Goal: Transaction & Acquisition: Obtain resource

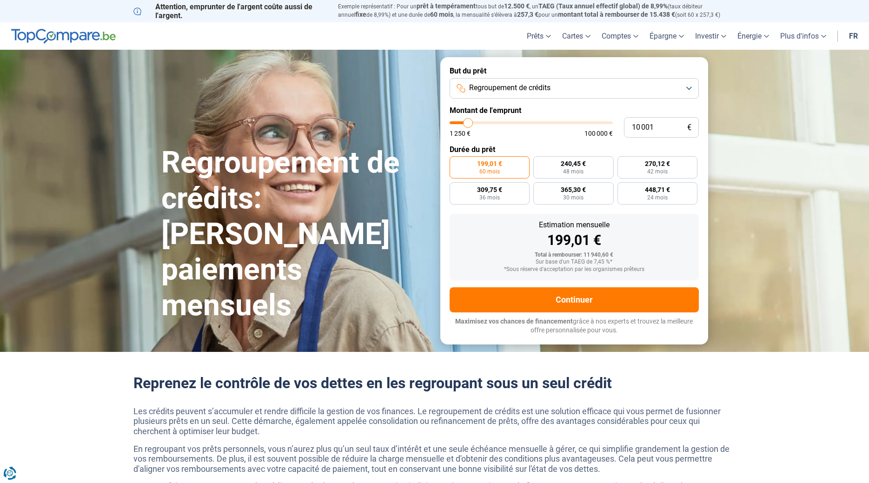
type input "10 500"
type input "10500"
type input "10 750"
type input "10750"
type input "11 500"
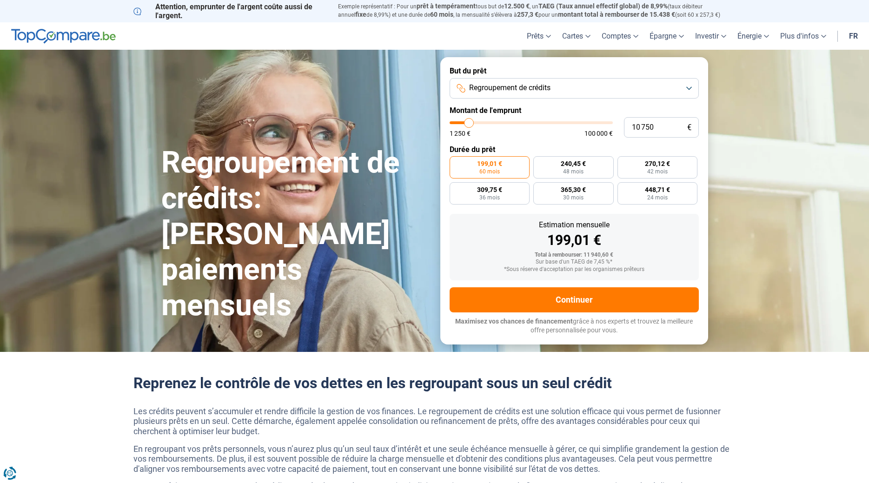
type input "11500"
type input "12 250"
type input "12250"
type input "13 500"
type input "13500"
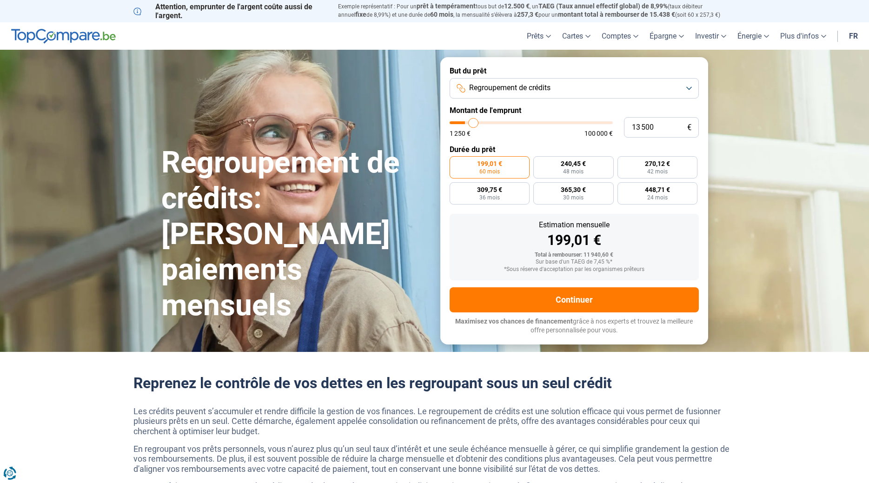
type input "17 000"
type input "17000"
type input "21 250"
type input "21250"
type input "26 000"
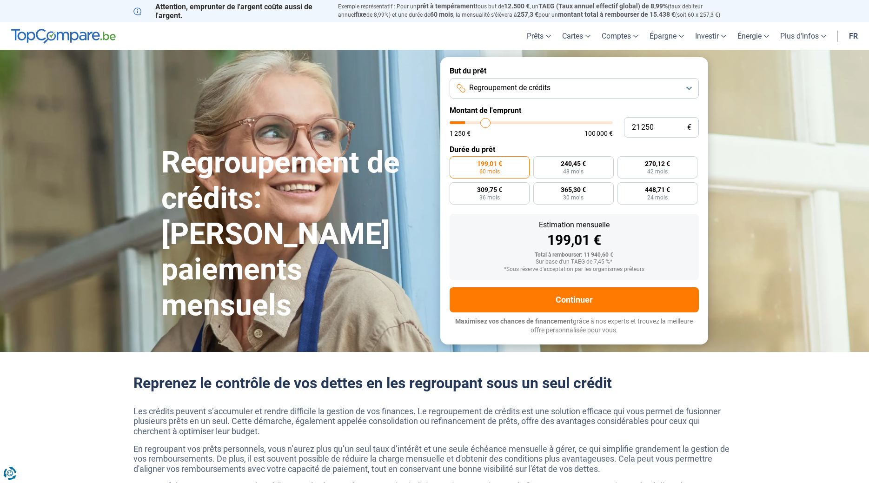
type input "26000"
type input "30 500"
type input "30500"
type input "34 500"
type input "34500"
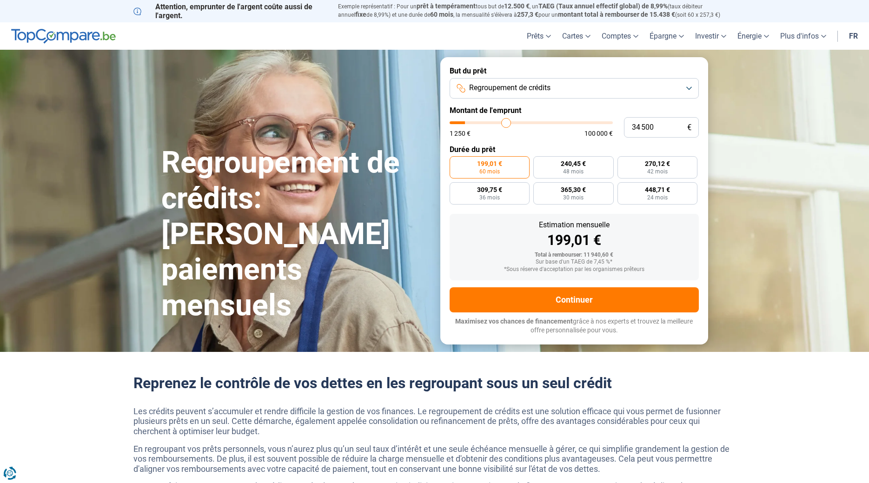
type input "39 750"
type input "39750"
type input "42 750"
type input "42750"
type input "45 250"
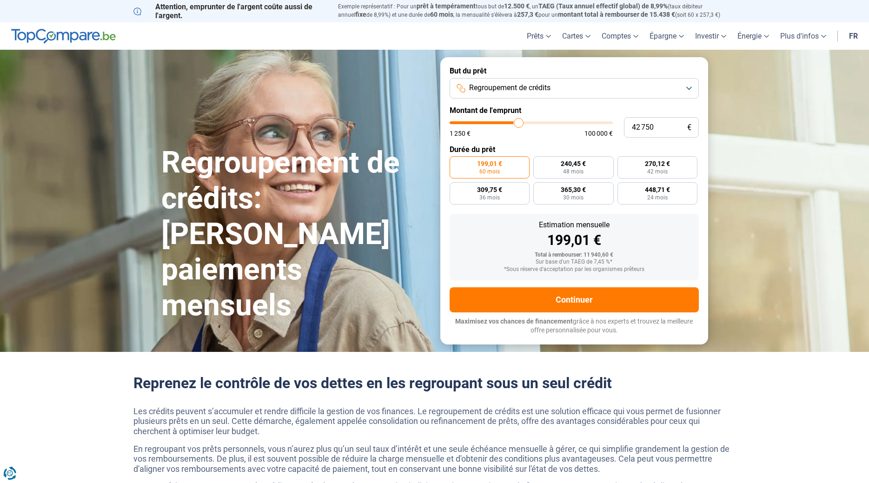
type input "45250"
type input "47 000"
type input "47000"
type input "48 500"
type input "48500"
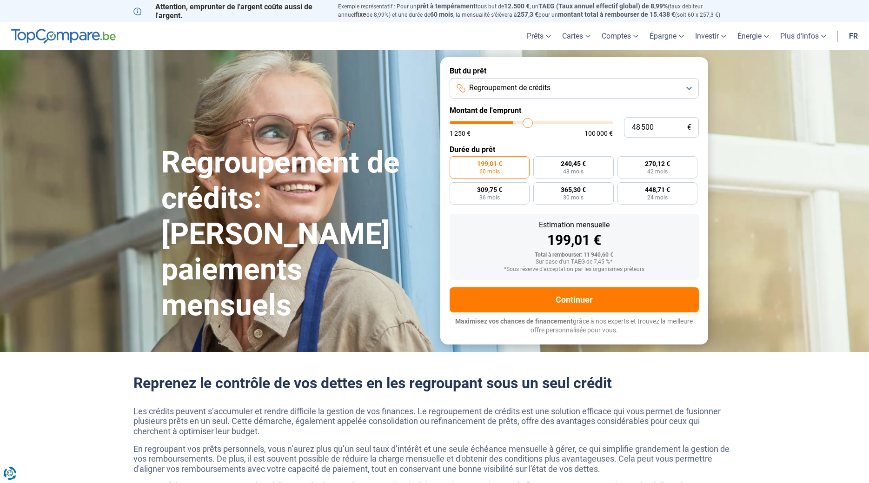
type input "49 000"
type input "49000"
type input "50 000"
type input "50000"
type input "50 500"
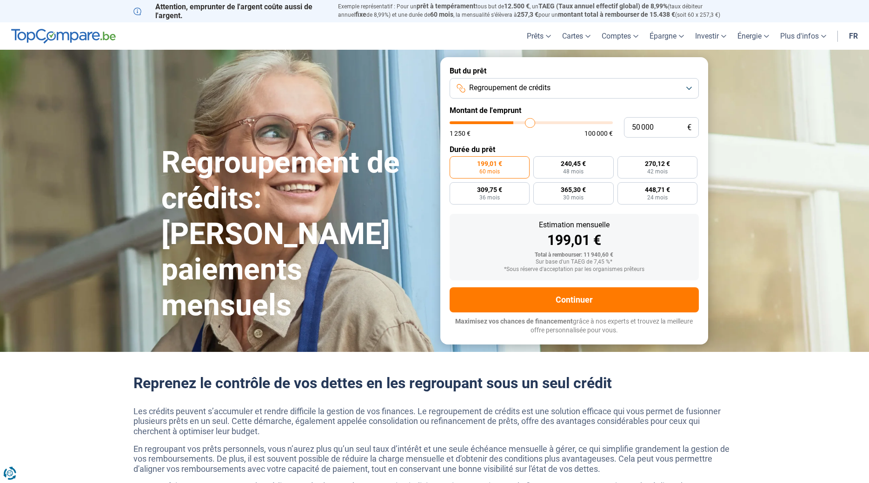
type input "50500"
type input "51 250"
type input "51250"
type input "51 750"
type input "51750"
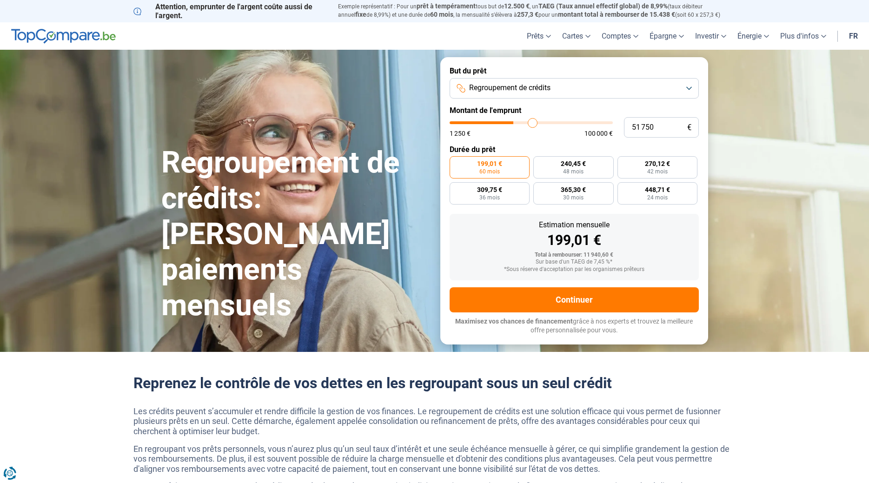
type input "52 000"
type input "52000"
type input "53 000"
type input "53000"
type input "54 000"
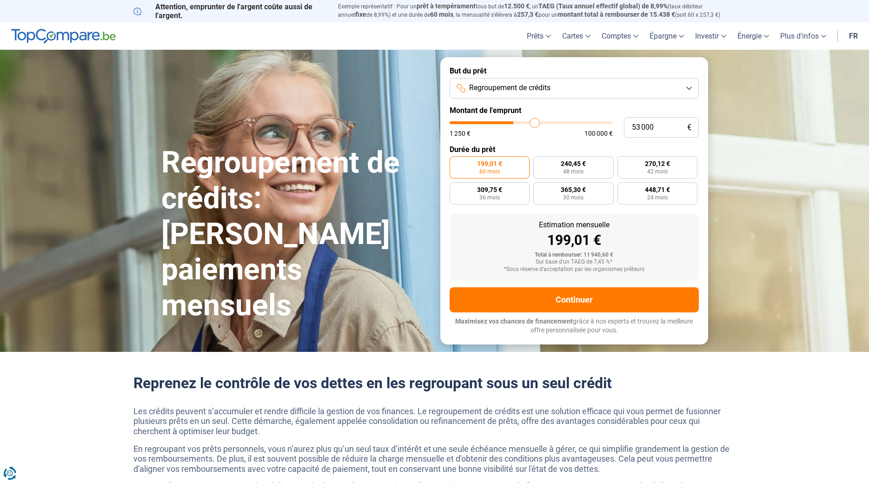
type input "54000"
type input "55 000"
type input "55000"
type input "55 750"
type input "55750"
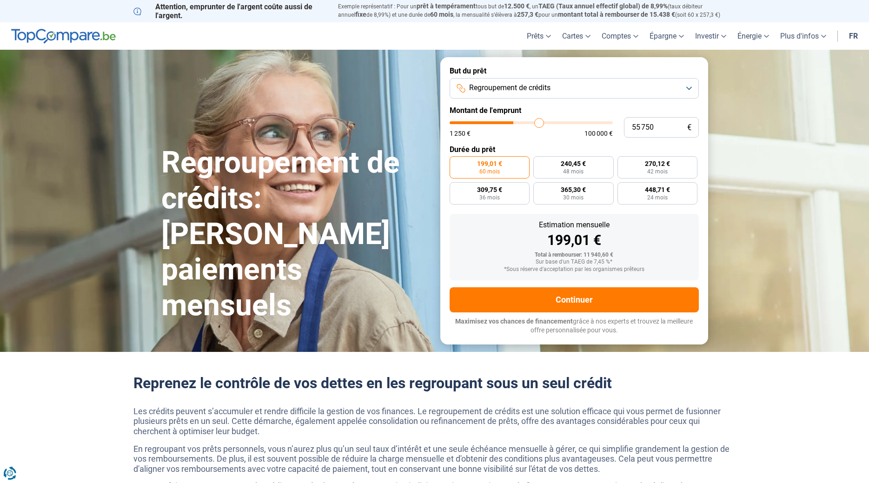
type input "56 250"
type input "56250"
type input "57 000"
type input "57000"
type input "57 250"
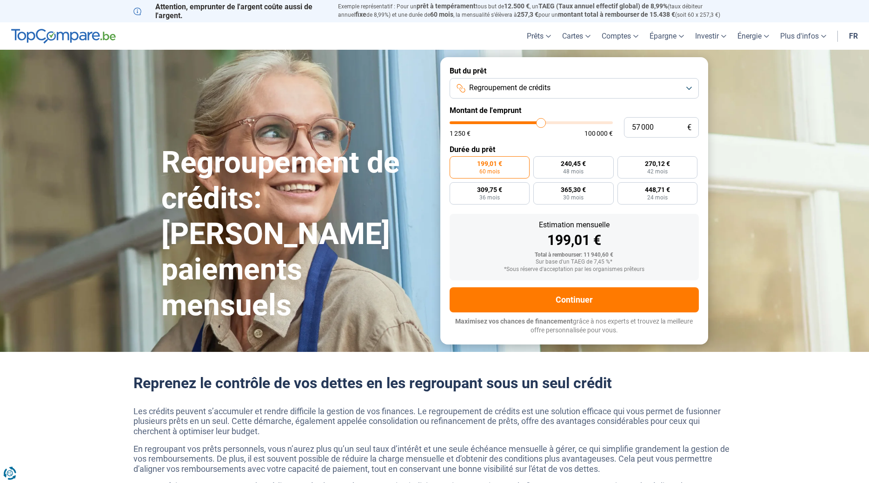
type input "57250"
type input "58 000"
type input "58000"
type input "59 000"
type input "59000"
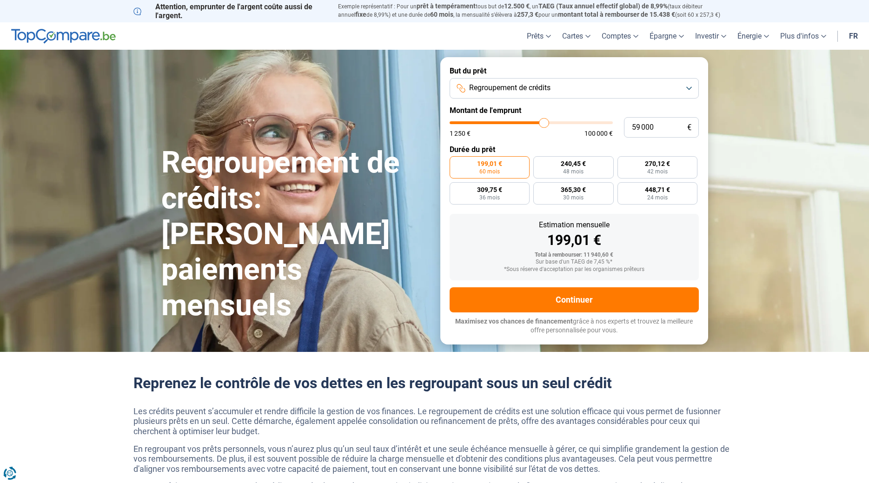
type input "60 250"
type input "60250"
type input "61 000"
type input "61000"
type input "63 250"
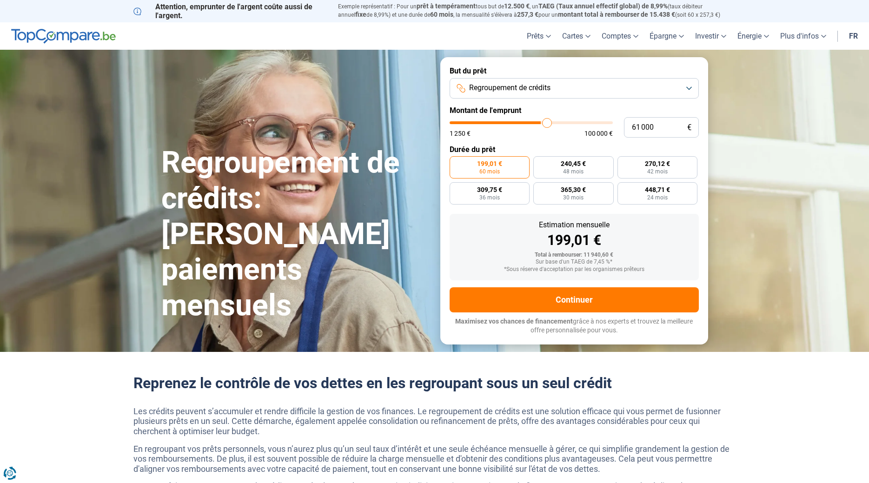
type input "63250"
type input "64 250"
type input "64250"
type input "65 250"
type input "65250"
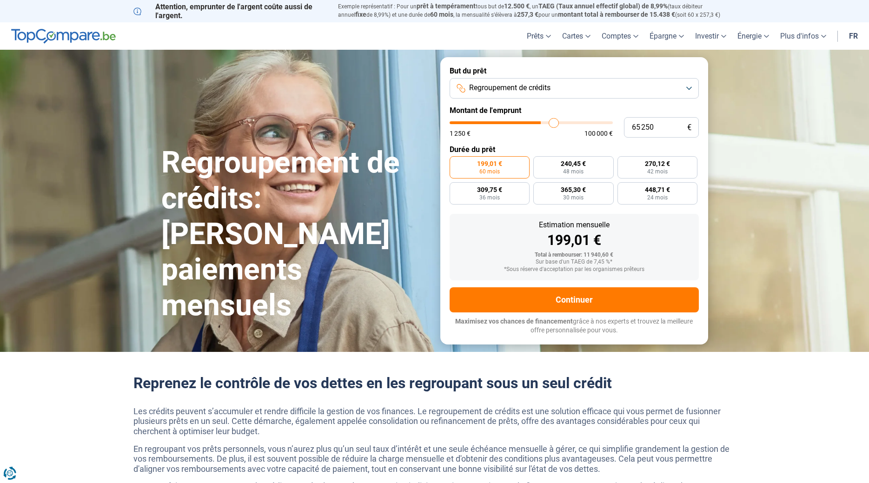
type input "66 250"
type input "66250"
type input "66 500"
type input "66500"
type input "67 000"
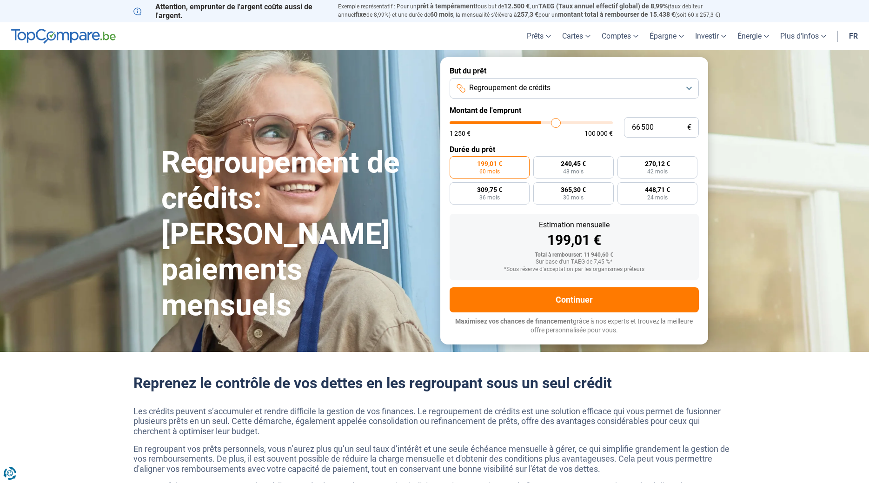
type input "67000"
type input "67 250"
type input "67250"
type input "68 000"
type input "68000"
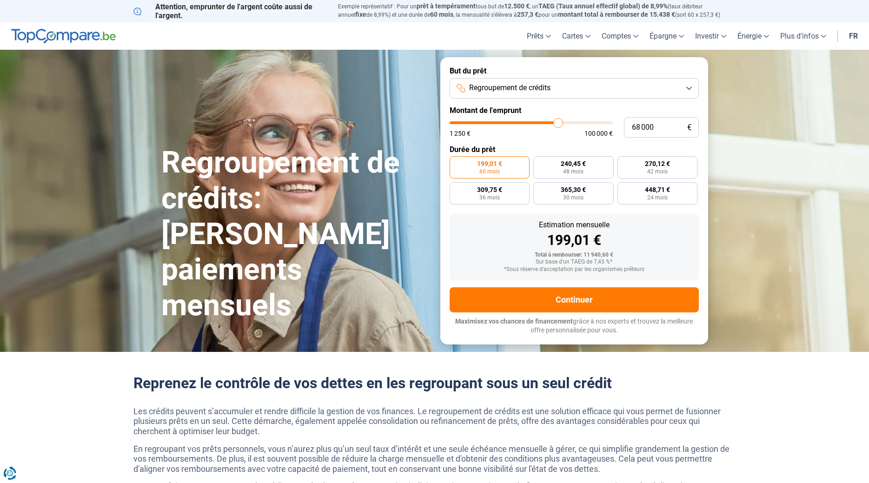
type input "68 750"
type input "68750"
type input "70 750"
type input "70750"
type input "72 500"
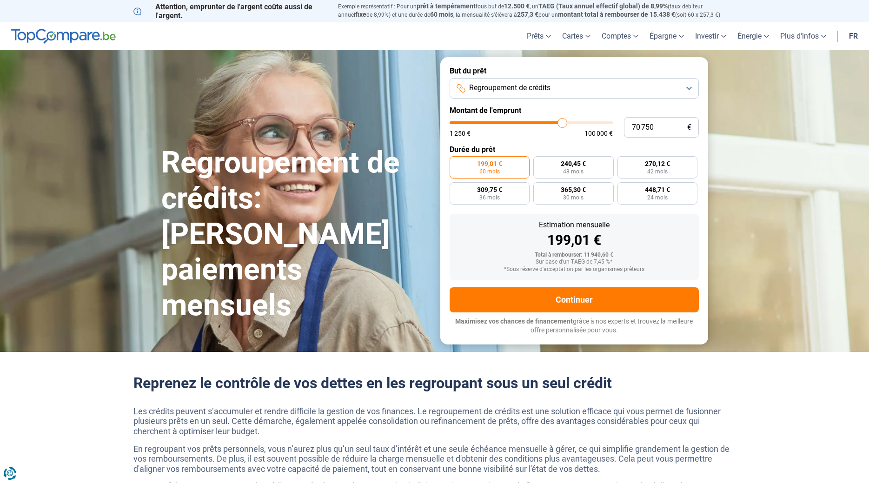
type input "72500"
type input "75 250"
type input "75250"
type input "78 500"
type input "78500"
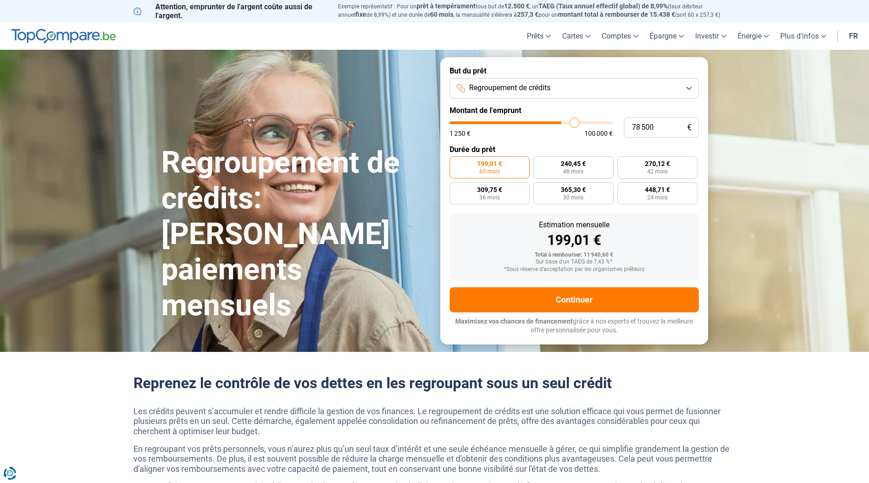
type input "79 000"
type input "79000"
type input "80 250"
type input "80250"
type input "80 500"
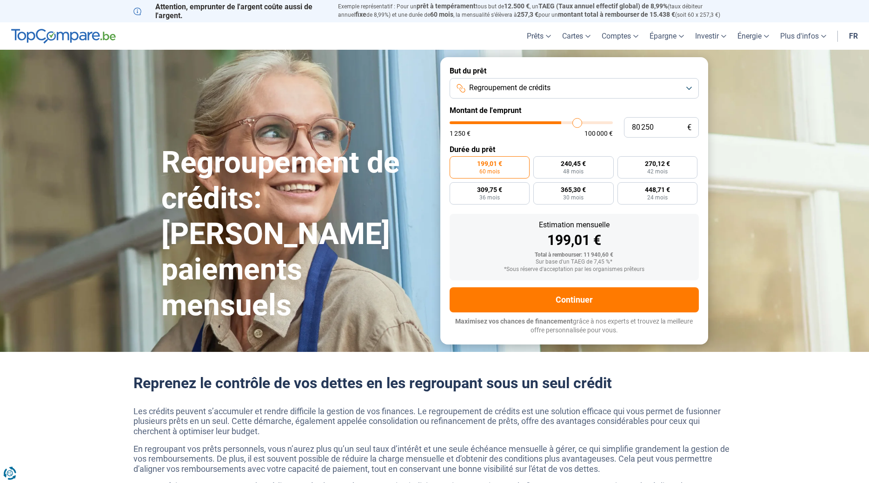
type input "80500"
type input "80 750"
type input "80750"
type input "81 000"
type input "81000"
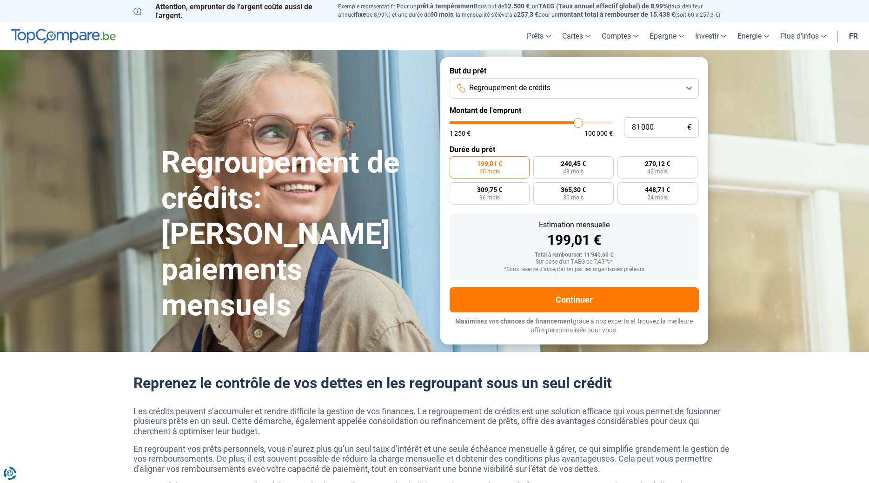
type input "81 500"
type input "81500"
type input "82 000"
type input "82000"
type input "82 250"
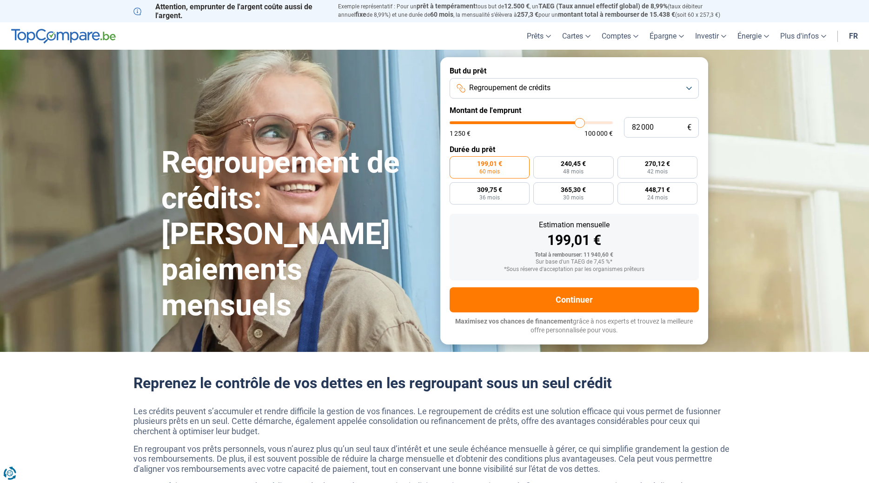
type input "82250"
type input "82 500"
type input "82500"
type input "83 000"
type input "83000"
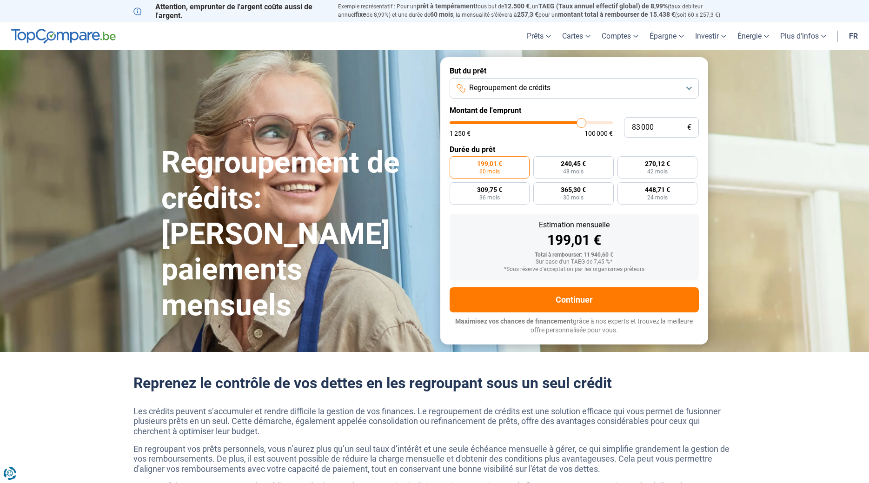
type input "83 750"
type input "83750"
type input "84 500"
type input "84500"
type input "85 000"
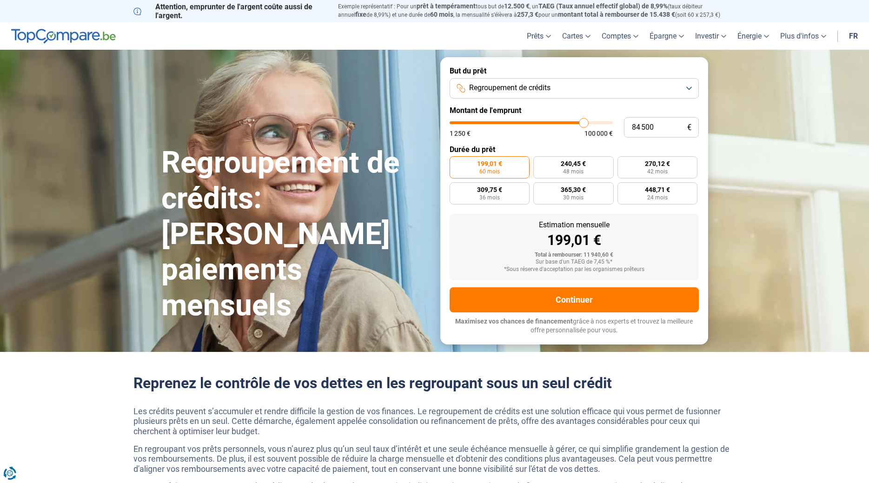
type input "85000"
type input "85 500"
type input "85500"
type input "86 000"
type input "86000"
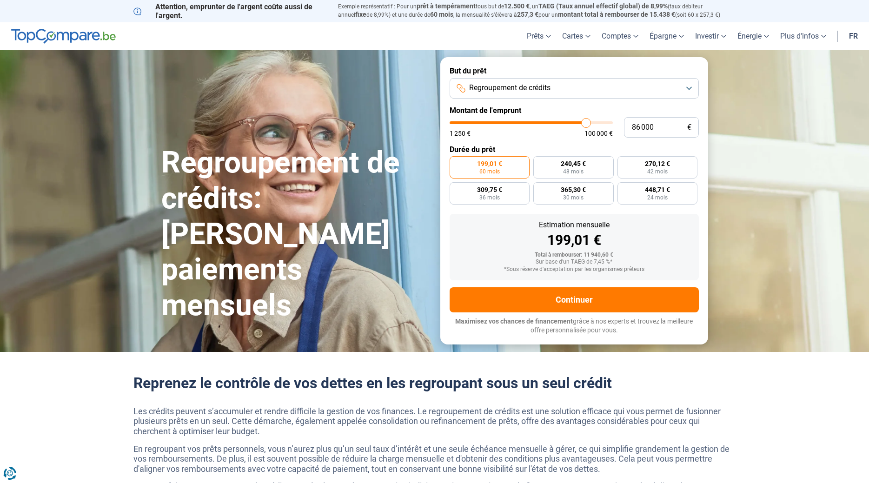
type input "86 500"
type input "86500"
type input "86 750"
type input "86750"
type input "87 750"
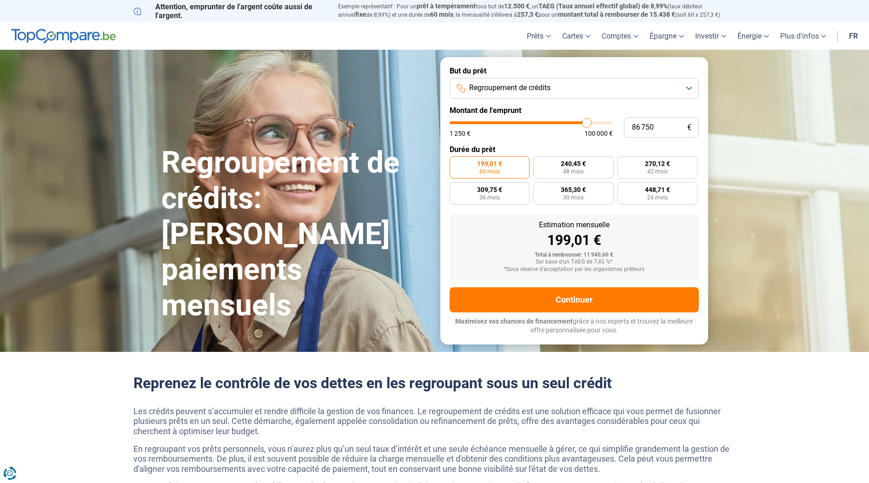
type input "87750"
type input "88 250"
type input "88250"
type input "88 500"
type input "88500"
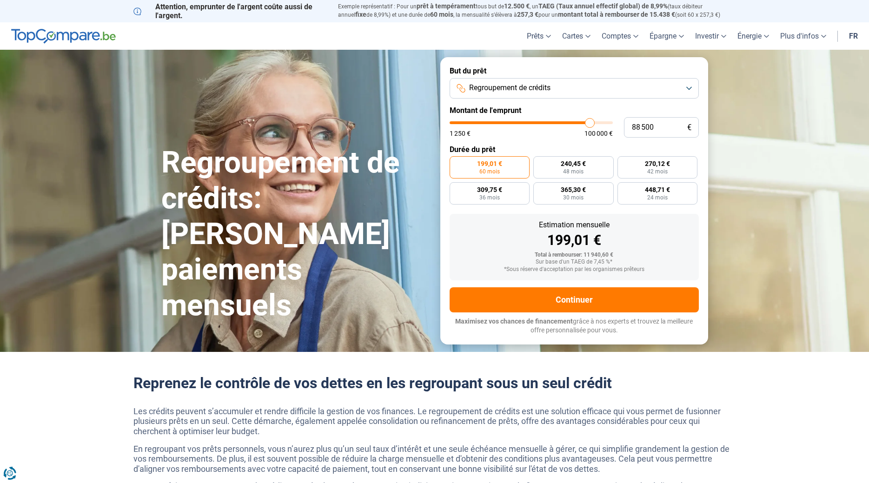
type input "89 000"
type input "89000"
type input "89 250"
type input "89250"
type input "89 500"
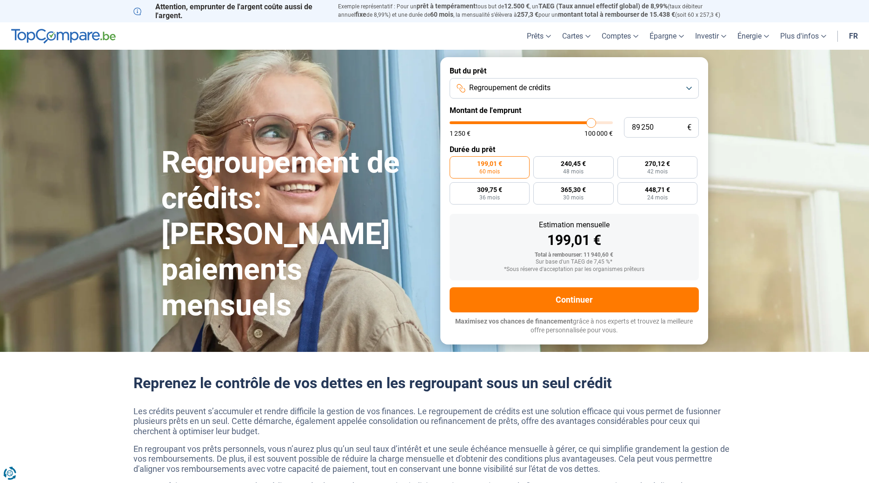
type input "89500"
type input "89 750"
type input "89750"
type input "90 500"
type input "90500"
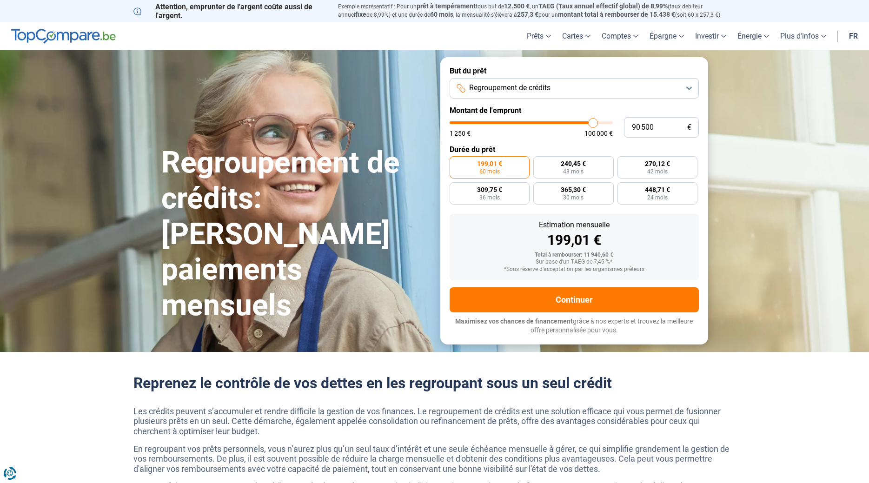
type input "90 750"
type input "90750"
type input "91 250"
type input "91250"
type input "91 500"
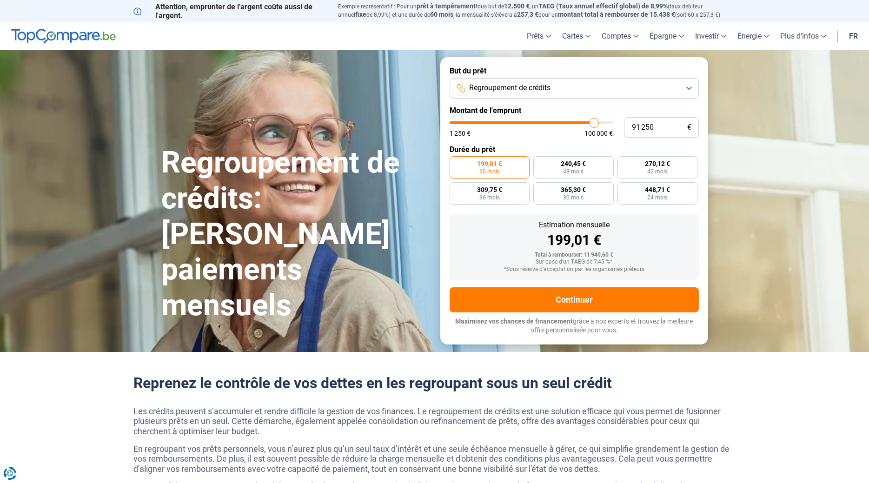
type input "91500"
type input "92 000"
type input "92000"
type input "92 250"
type input "92250"
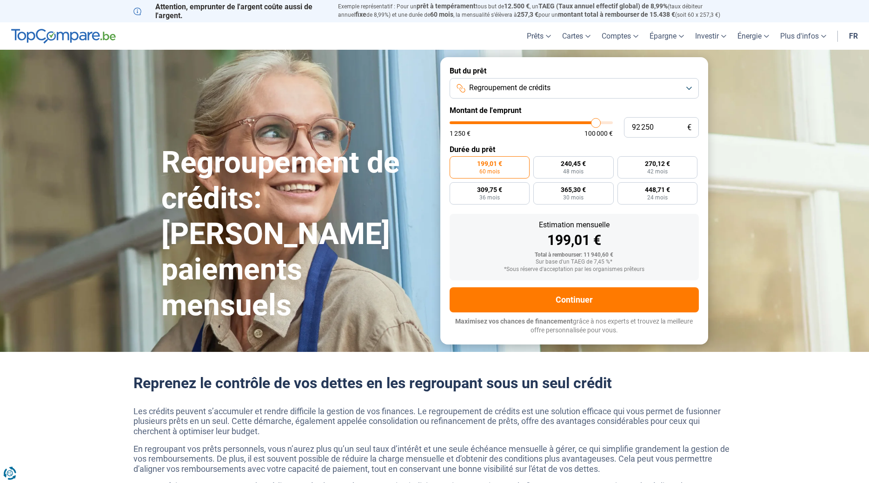
type input "92 500"
type input "92500"
type input "92 250"
type input "92250"
type input "91 500"
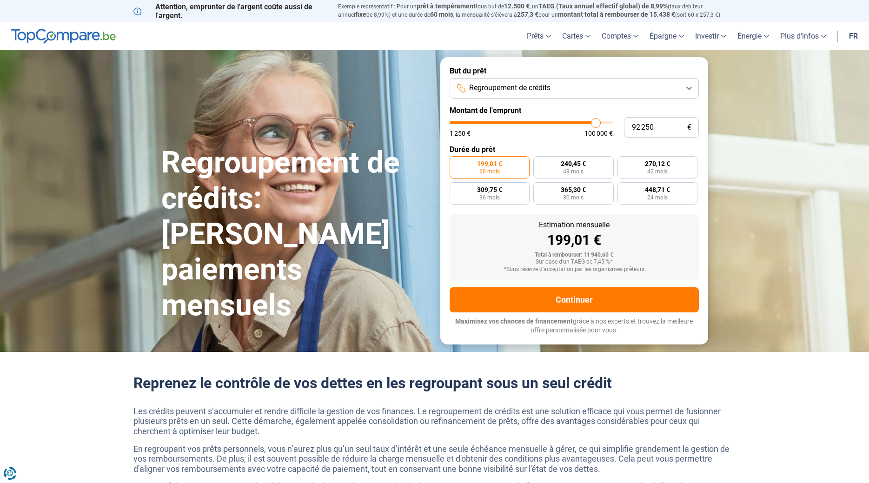
type input "91500"
type input "91 250"
type input "91250"
type input "91 000"
type input "91000"
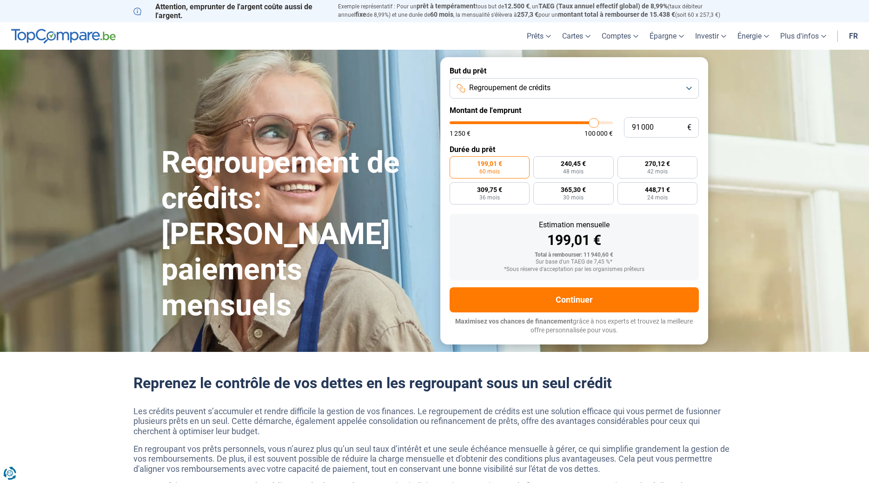
type input "90 750"
type input "90750"
type input "90 000"
drag, startPoint x: 468, startPoint y: 123, endPoint x: 592, endPoint y: 126, distance: 123.7
type input "90000"
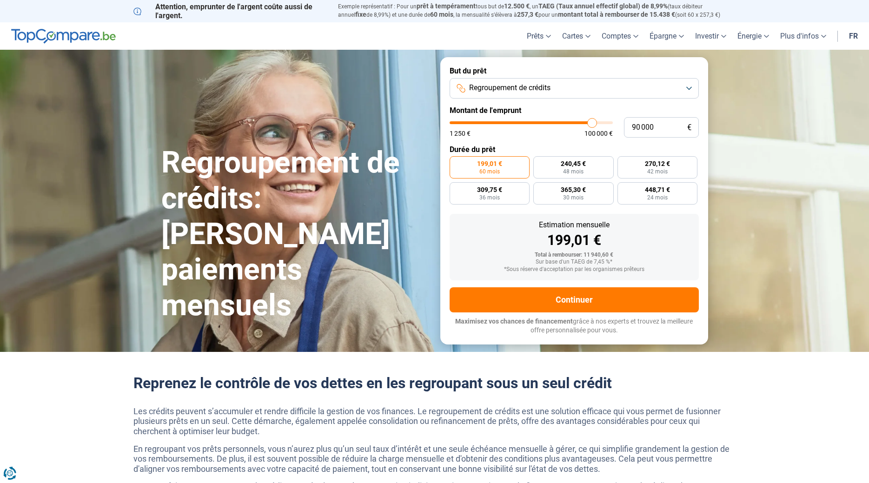
click at [592, 124] on input "range" at bounding box center [530, 122] width 163 height 3
radio input "false"
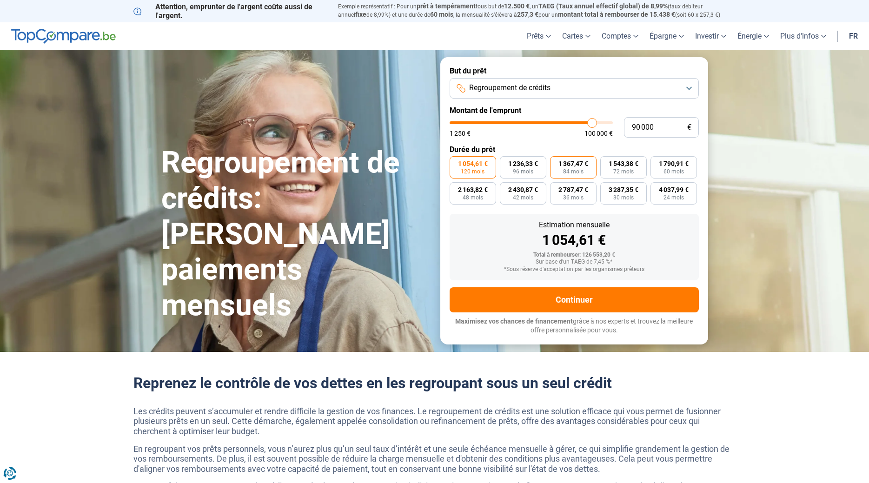
click at [575, 167] on span "1 367,47 €" at bounding box center [573, 163] width 30 height 7
click at [556, 162] on input "1 367,47 € 84 mois" at bounding box center [553, 159] width 6 height 6
radio input "true"
click at [692, 86] on button "Regroupement de crédits" at bounding box center [573, 88] width 249 height 20
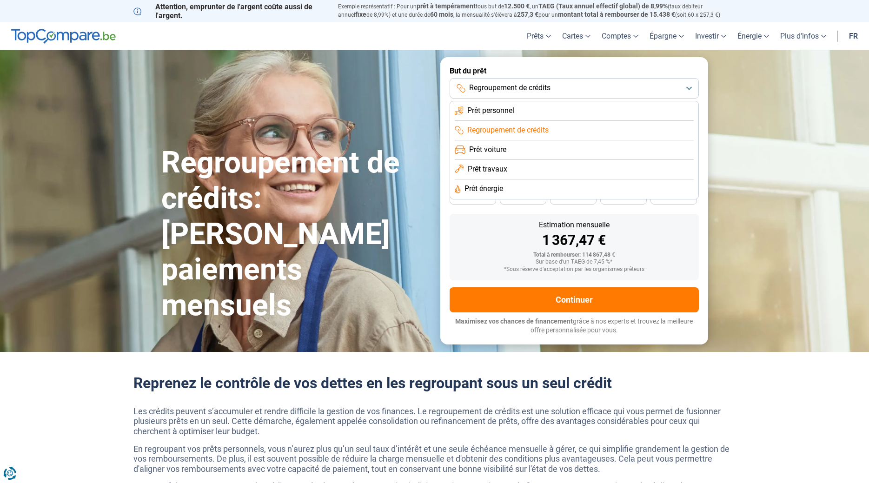
click at [496, 130] on span "Regroupement de crédits" at bounding box center [507, 130] width 81 height 10
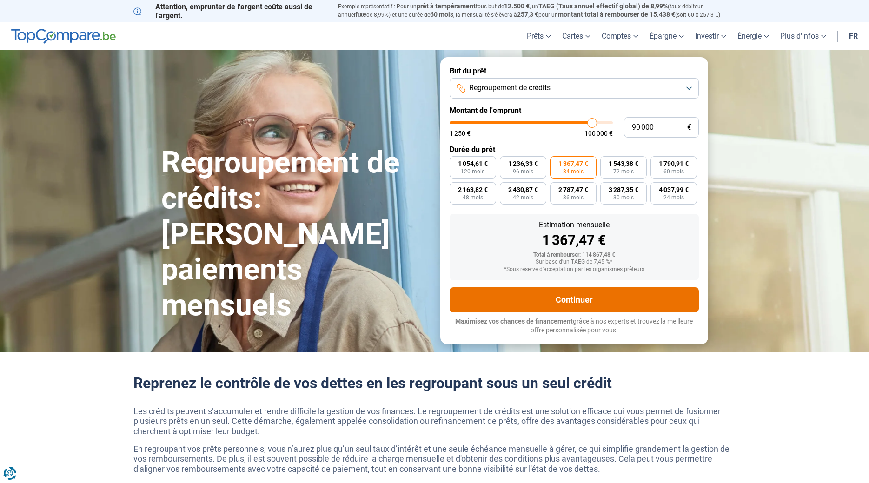
click at [564, 300] on button "Continuer" at bounding box center [573, 299] width 249 height 25
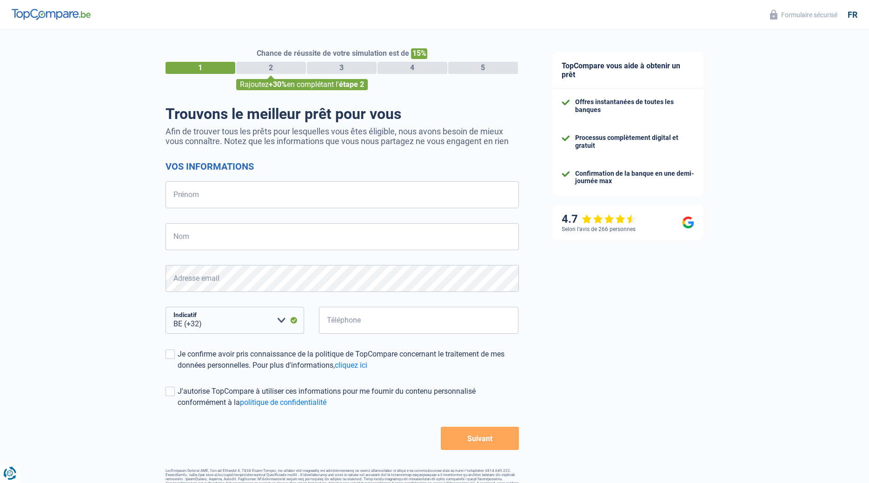
select select "32"
click at [192, 192] on input "Prénom" at bounding box center [341, 194] width 353 height 27
type input "patricia"
click at [185, 229] on input "Nom" at bounding box center [341, 236] width 353 height 27
type input "castel"
